Goal: Obtain resource: Obtain resource

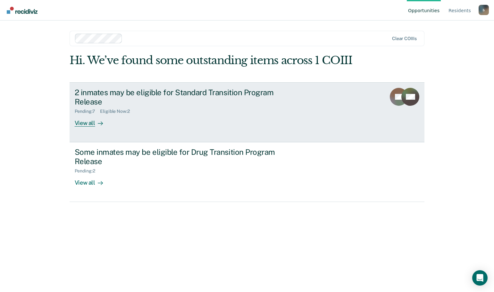
click at [87, 111] on div "Pending : 7" at bounding box center [88, 111] width 26 height 5
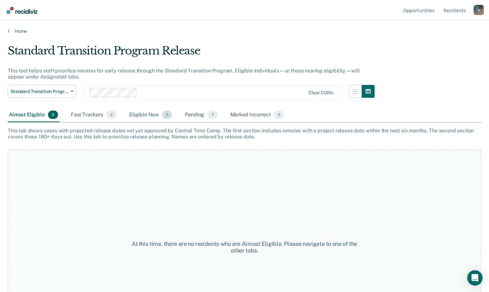
click at [141, 115] on div "Eligible Now 2" at bounding box center [150, 115] width 45 height 14
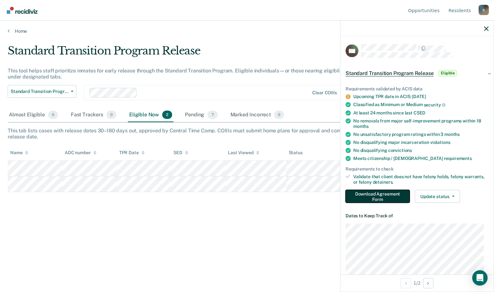
click at [377, 197] on button "Download Agreement Form" at bounding box center [377, 196] width 64 height 13
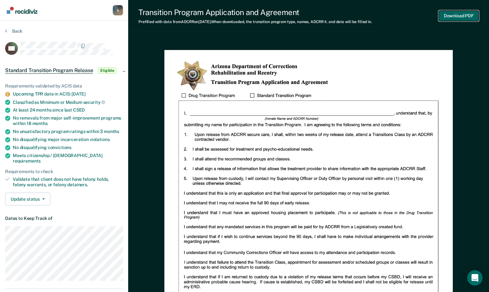
click at [464, 16] on button "Download PDF" at bounding box center [458, 16] width 40 height 11
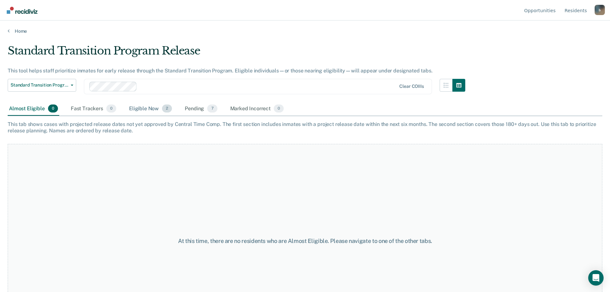
click at [150, 111] on div "Eligible Now 2" at bounding box center [150, 109] width 45 height 14
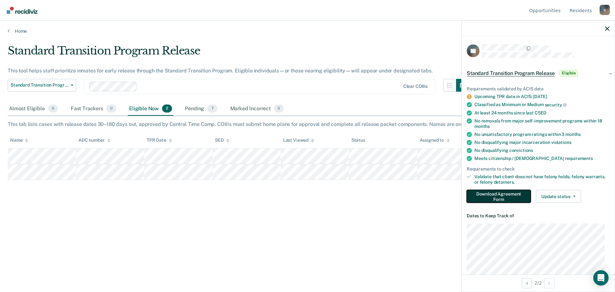
click at [493, 195] on button "Download Agreement Form" at bounding box center [499, 196] width 64 height 13
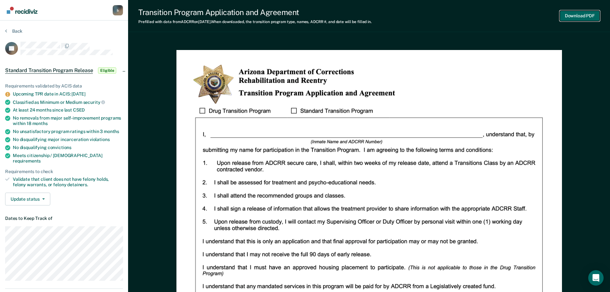
click at [493, 14] on button "Download PDF" at bounding box center [580, 16] width 40 height 11
